Goal: Task Accomplishment & Management: Manage account settings

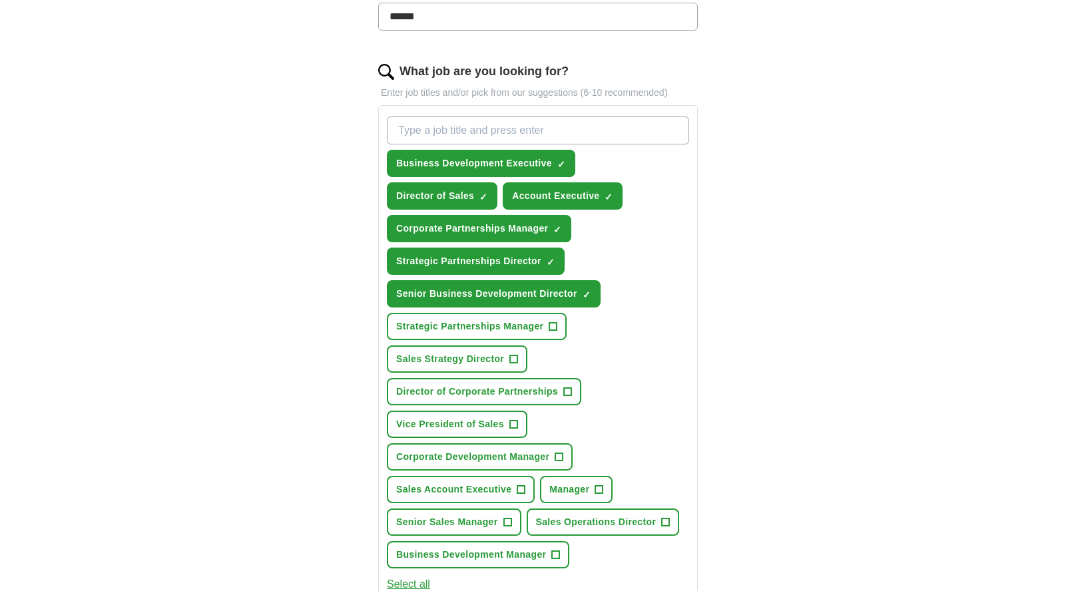
scroll to position [387, 0]
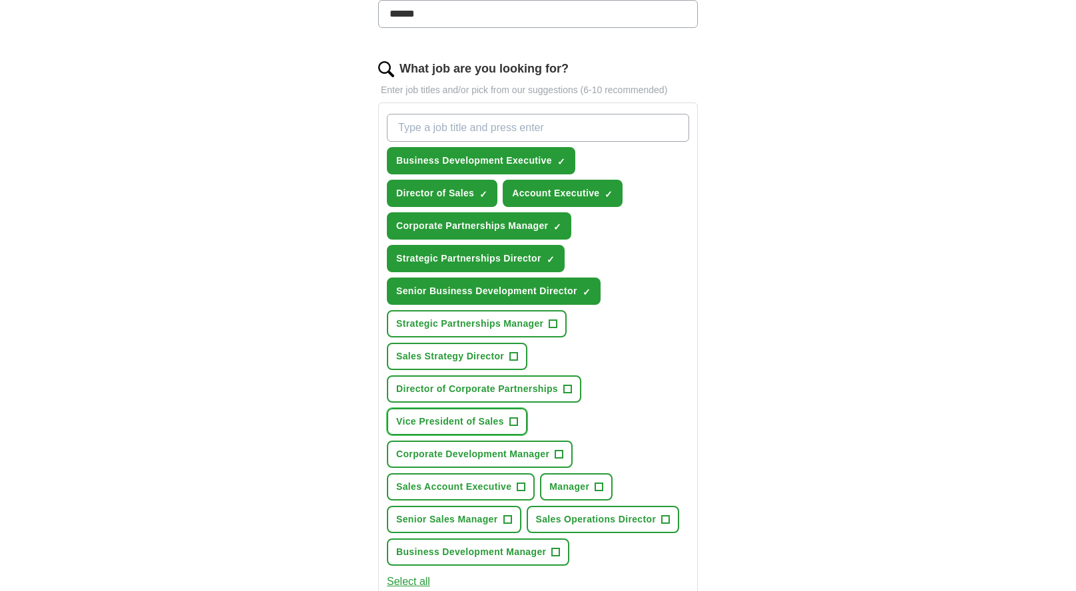
click at [516, 421] on span "+" at bounding box center [513, 422] width 8 height 11
click at [563, 453] on span "+" at bounding box center [559, 454] width 8 height 11
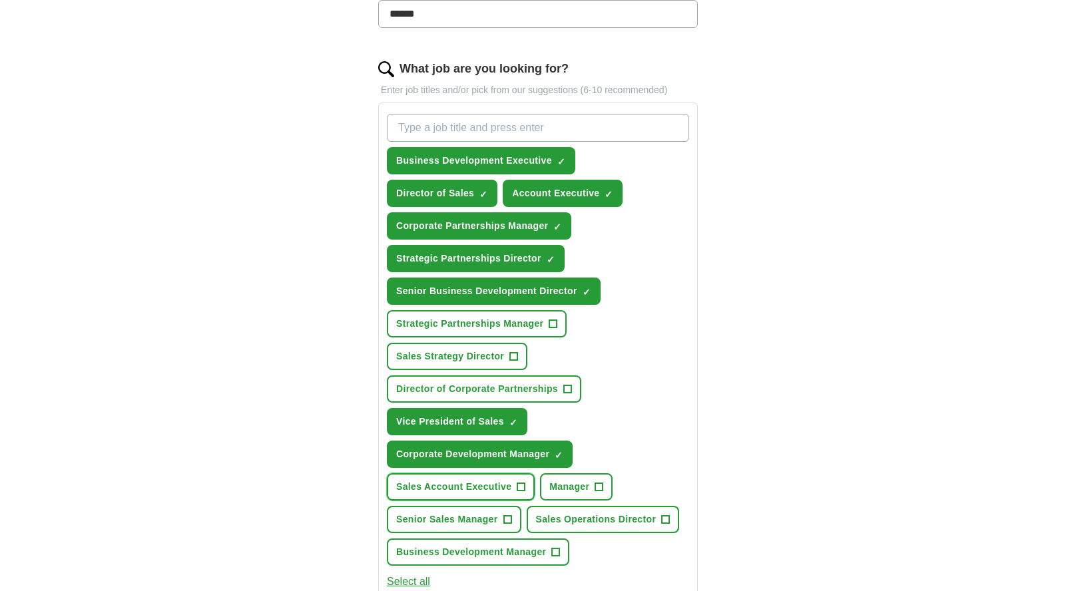
click at [519, 485] on span "+" at bounding box center [521, 487] width 8 height 11
click at [509, 519] on span "+" at bounding box center [507, 520] width 8 height 11
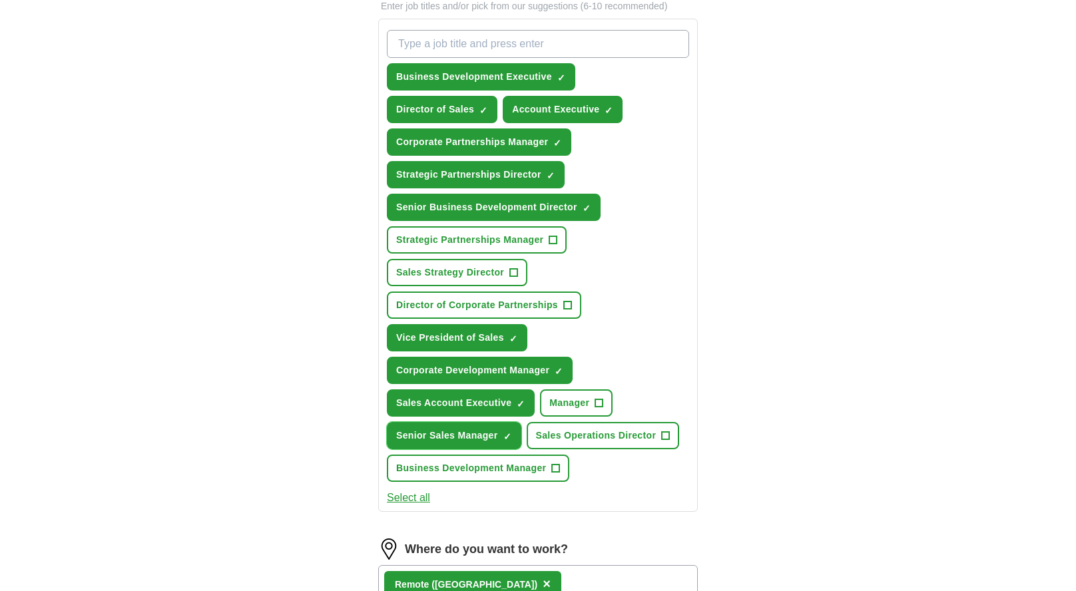
scroll to position [507, 0]
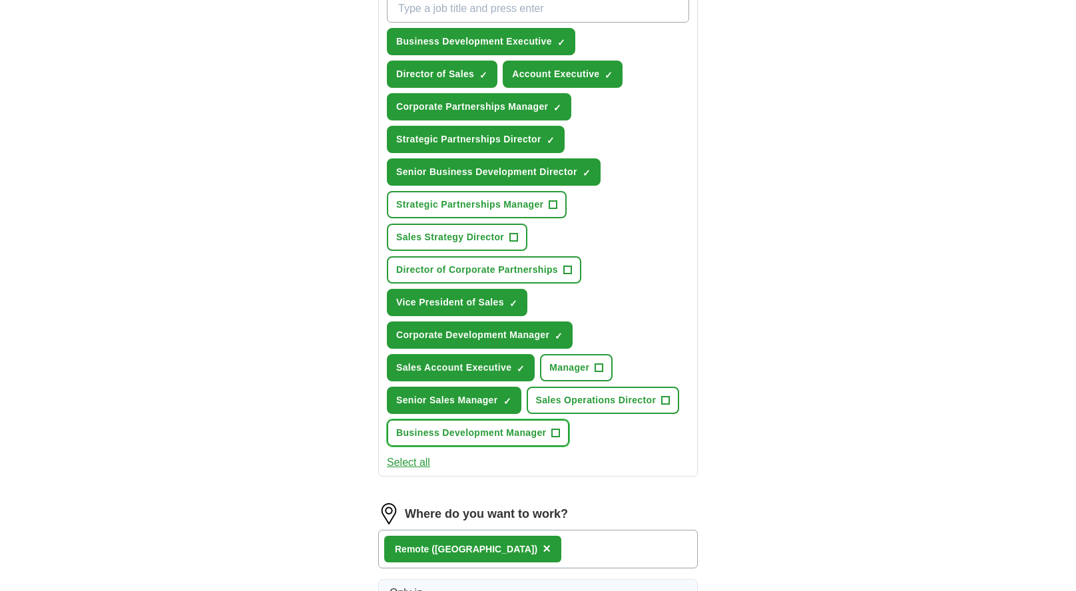
click at [557, 431] on span "+" at bounding box center [556, 433] width 8 height 11
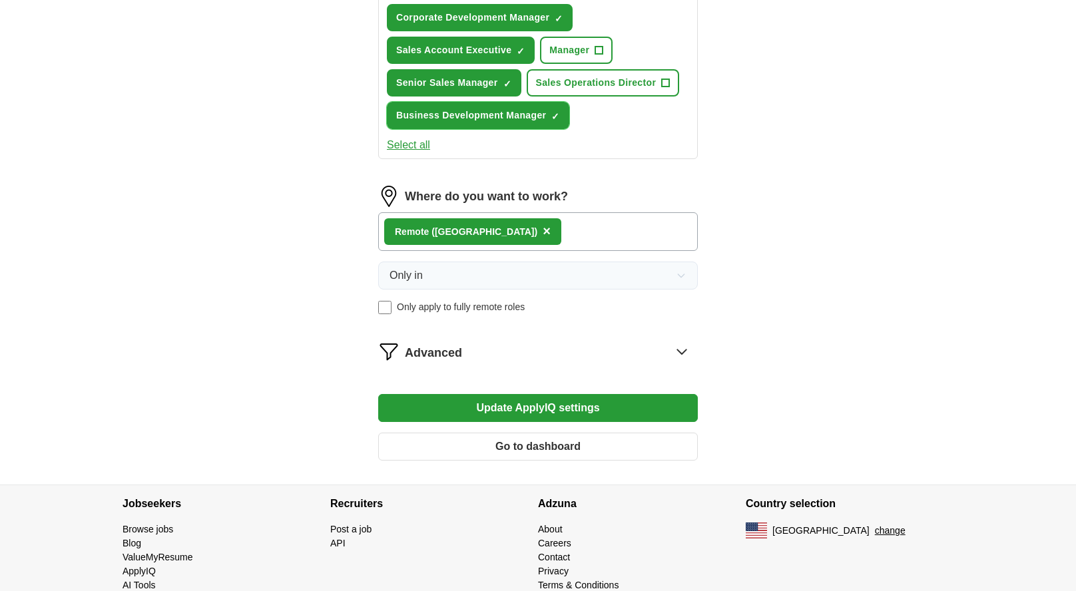
scroll to position [852, 0]
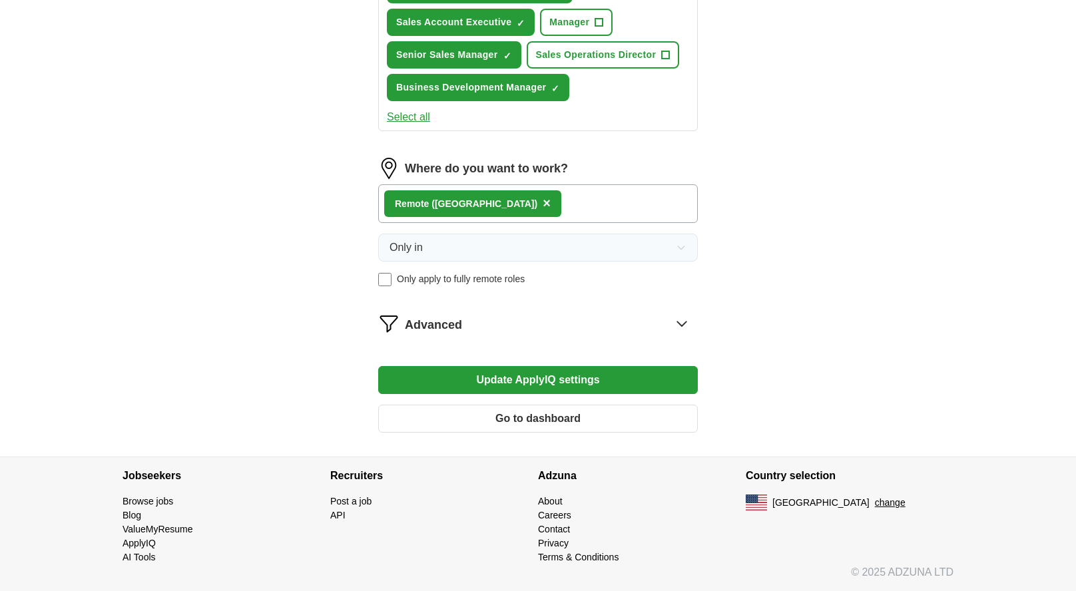
click at [680, 325] on icon at bounding box center [681, 324] width 9 height 5
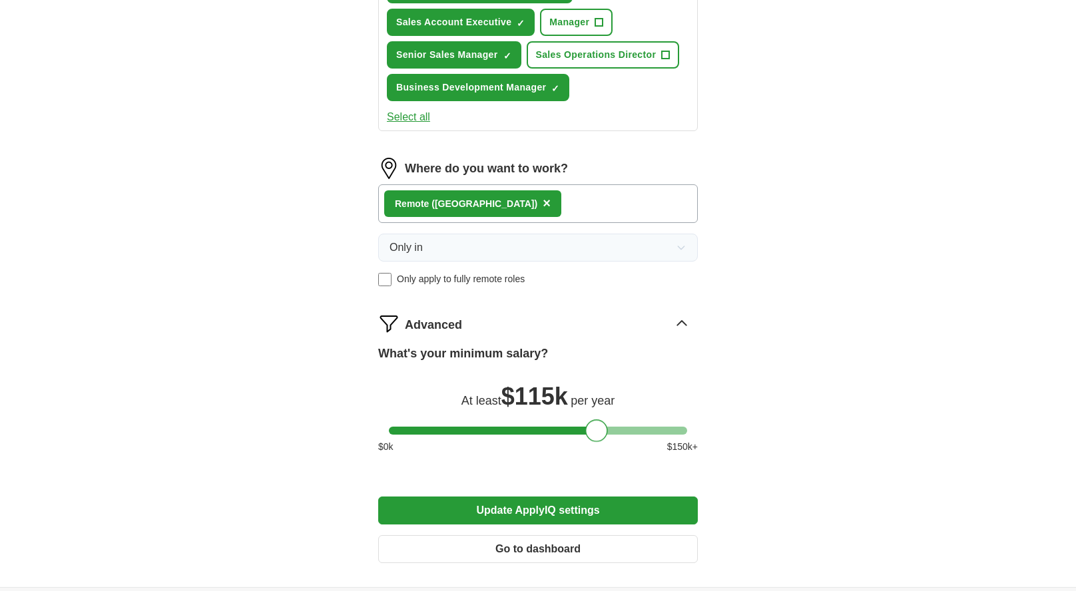
drag, startPoint x: 403, startPoint y: 429, endPoint x: 599, endPoint y: 458, distance: 197.9
click at [599, 458] on div "What's your minimum salary? At least $ 115k per year $ 0 k $ 150 k+" at bounding box center [538, 405] width 320 height 120
click at [543, 509] on button "Update ApplyIQ settings" at bounding box center [538, 511] width 320 height 28
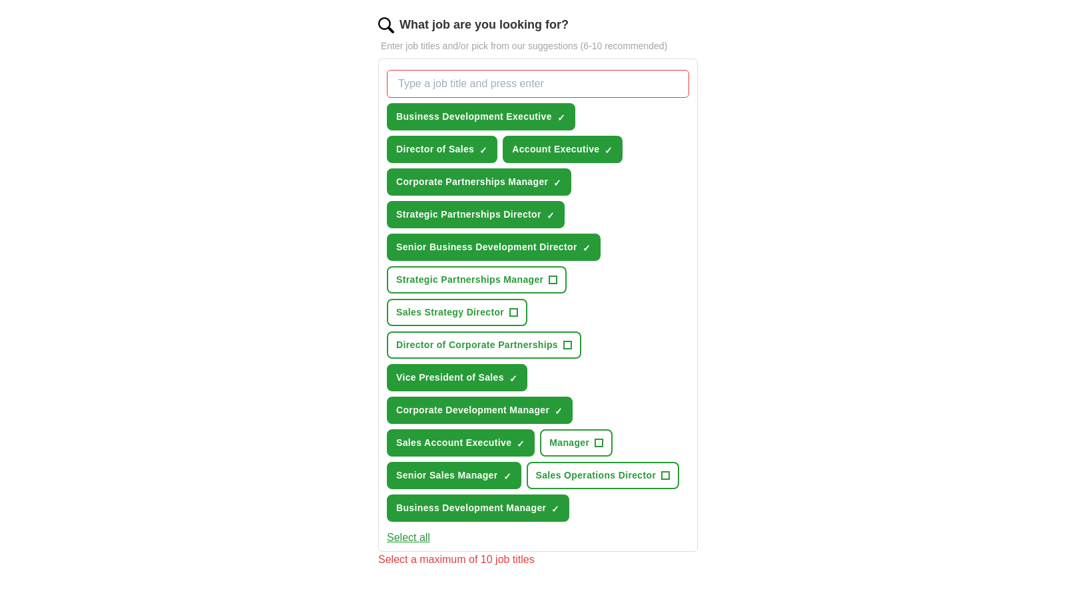
scroll to position [474, 0]
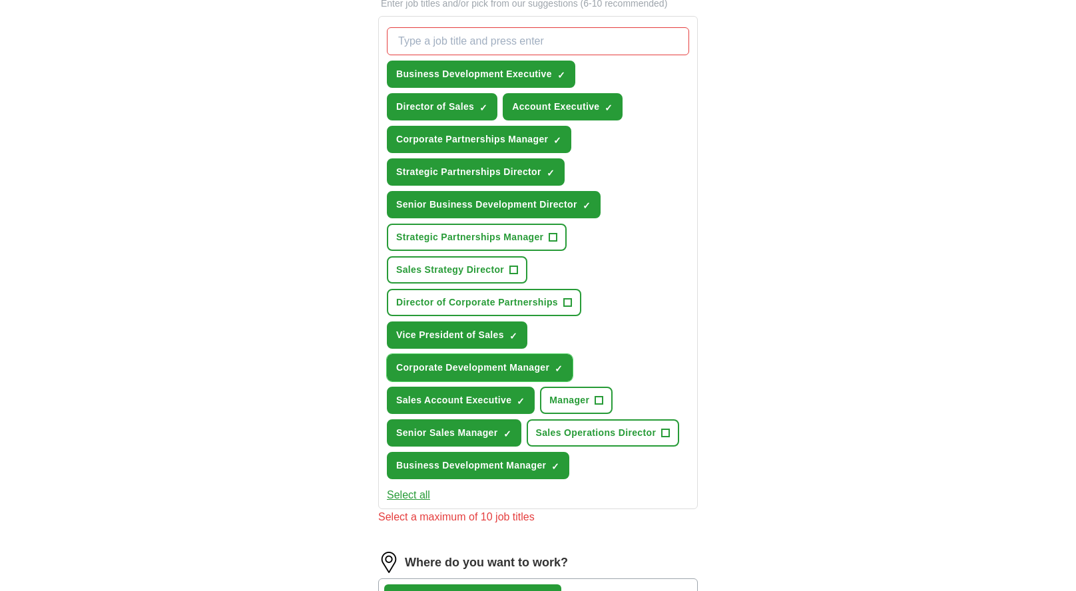
click at [0, 0] on span "×" at bounding box center [0, 0] width 0 height 0
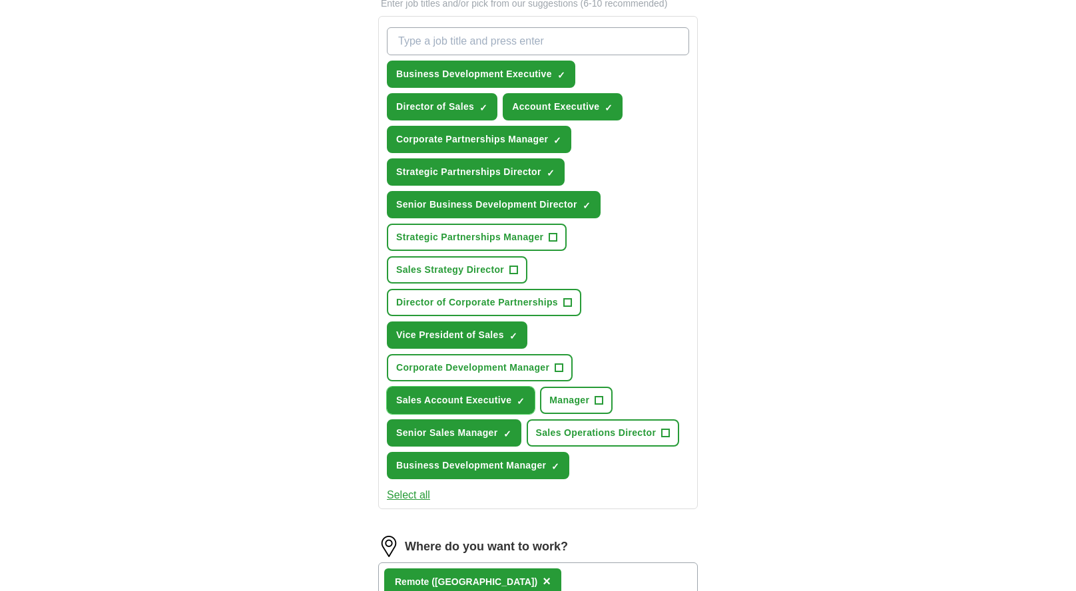
click at [0, 0] on span "×" at bounding box center [0, 0] width 0 height 0
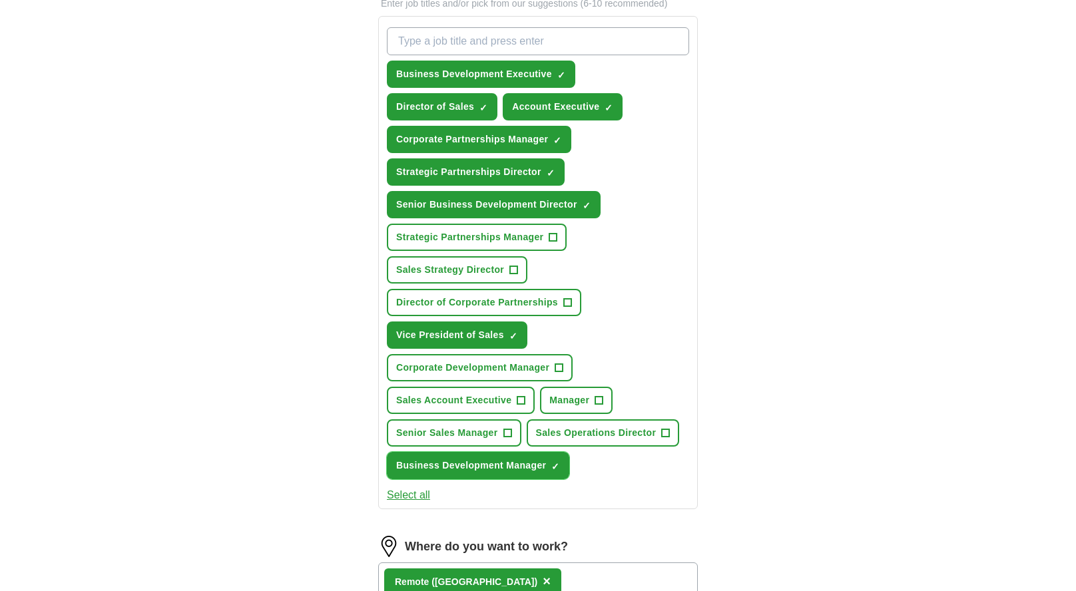
click at [0, 0] on span "×" at bounding box center [0, 0] width 0 height 0
click at [562, 370] on span "+" at bounding box center [559, 368] width 8 height 11
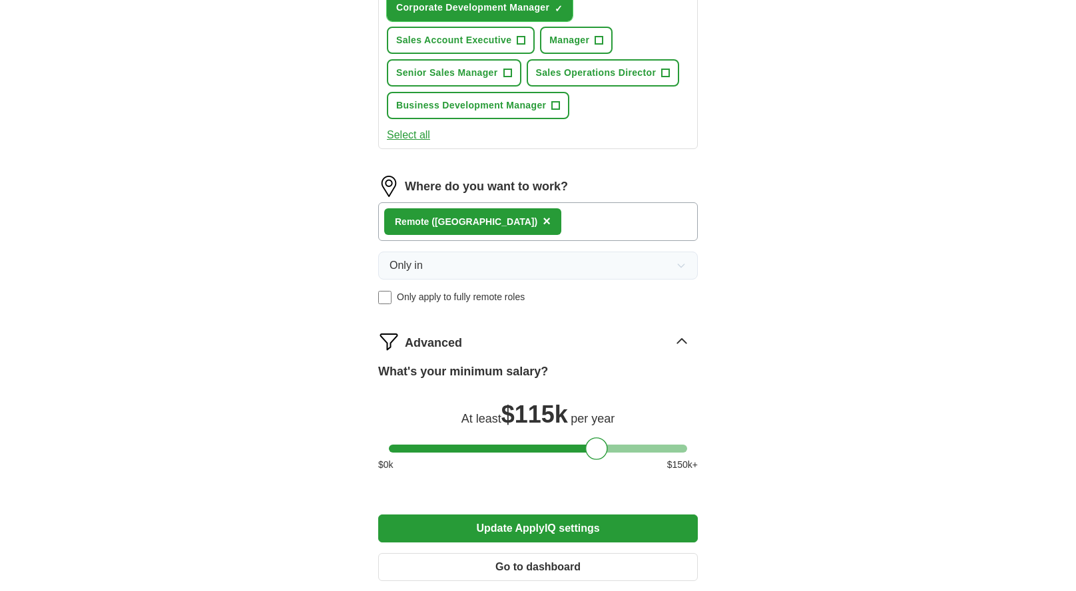
scroll to position [839, 0]
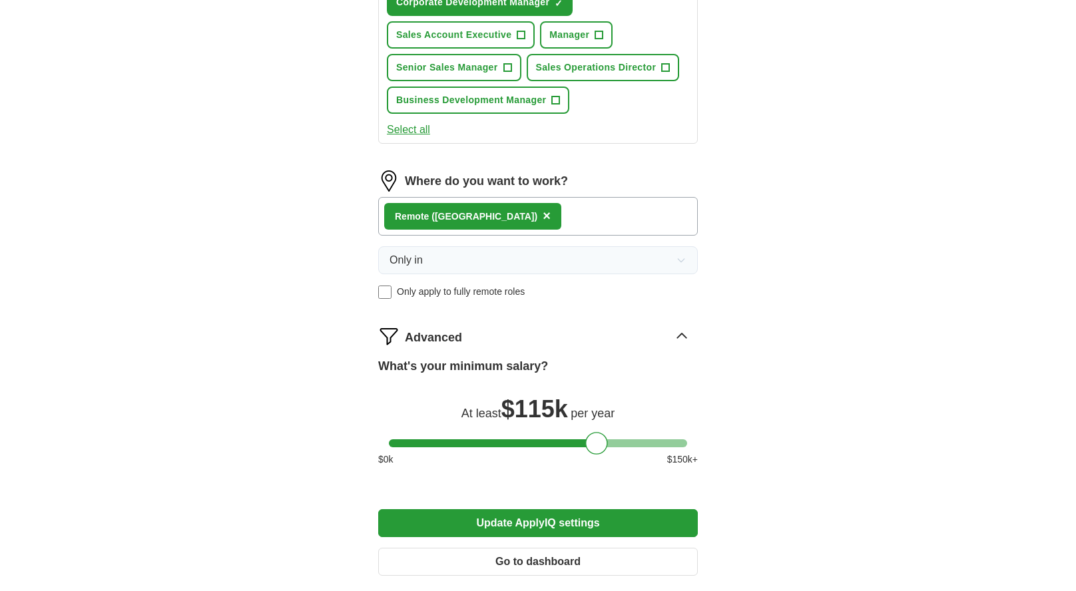
click at [510, 523] on button "Update ApplyIQ settings" at bounding box center [538, 523] width 320 height 28
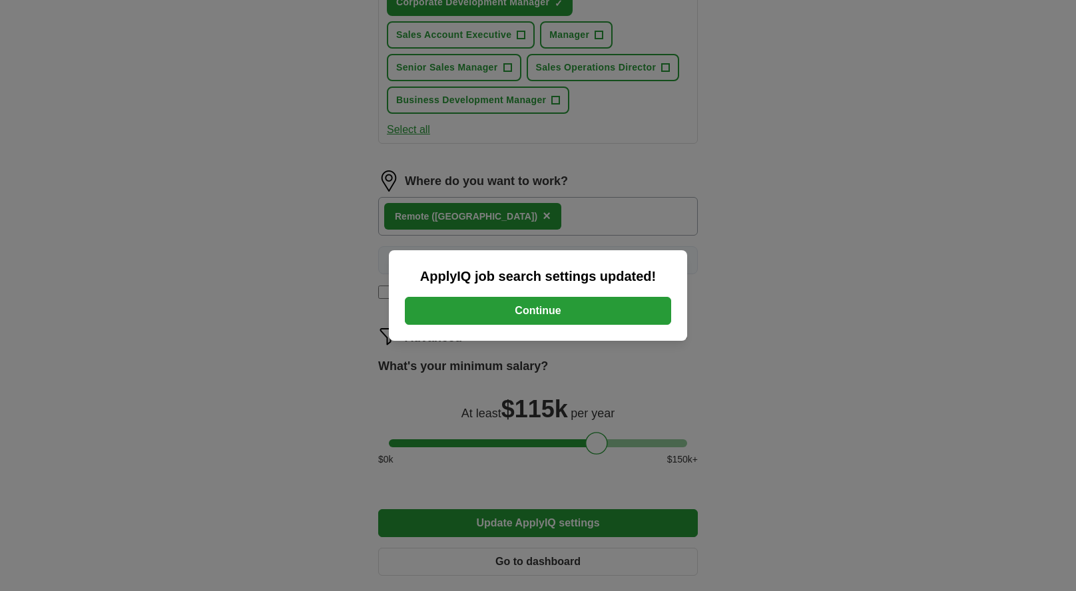
click at [547, 312] on button "Continue" at bounding box center [538, 311] width 266 height 28
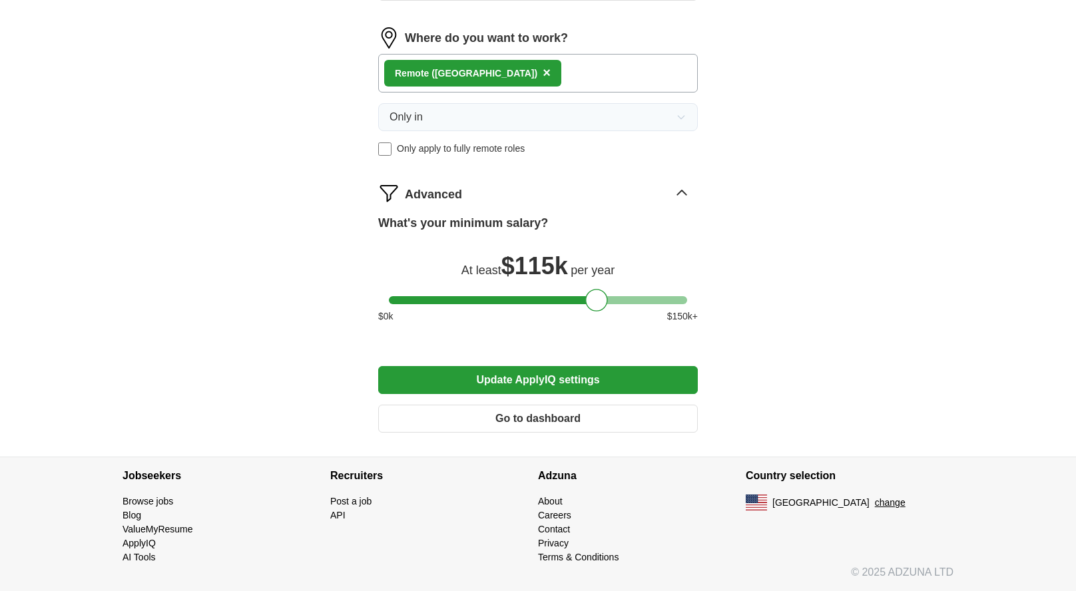
scroll to position [981, 0]
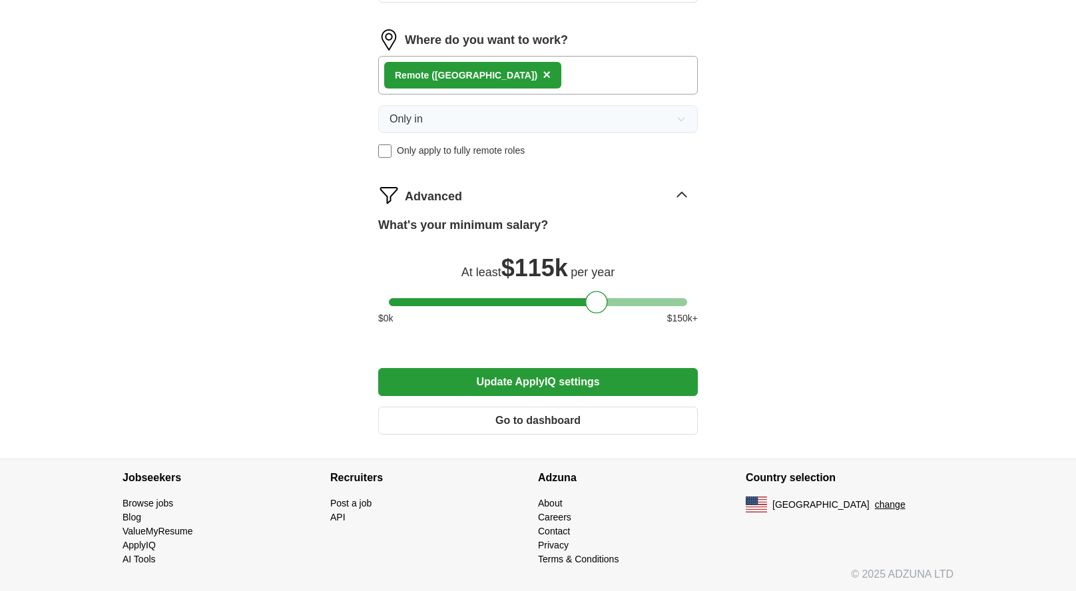
click at [504, 380] on button "Update ApplyIQ settings" at bounding box center [538, 382] width 320 height 28
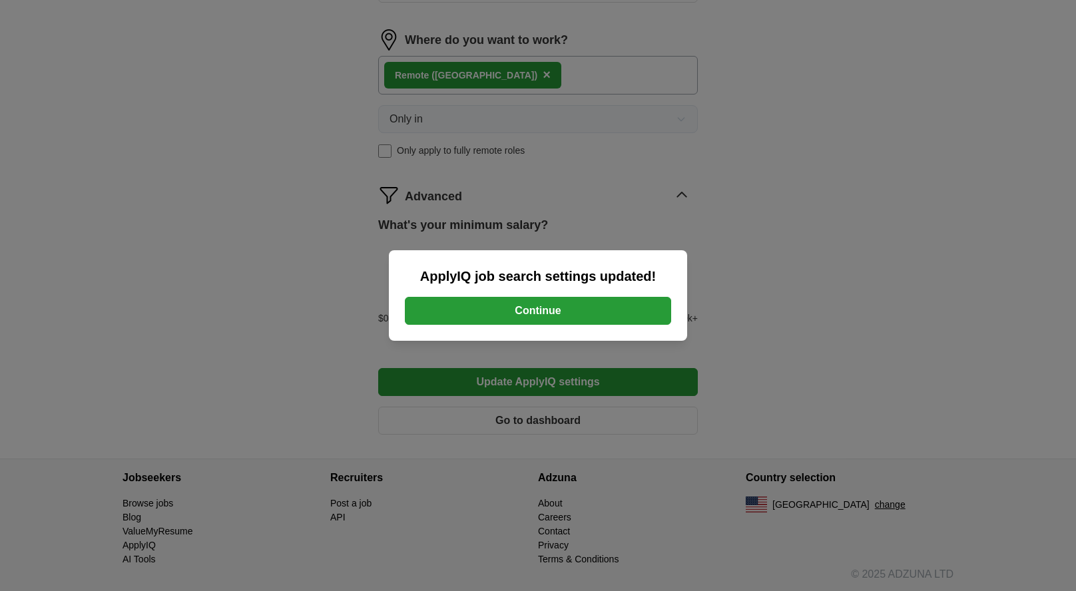
click at [564, 312] on button "Continue" at bounding box center [538, 311] width 266 height 28
